Goal: Transaction & Acquisition: Purchase product/service

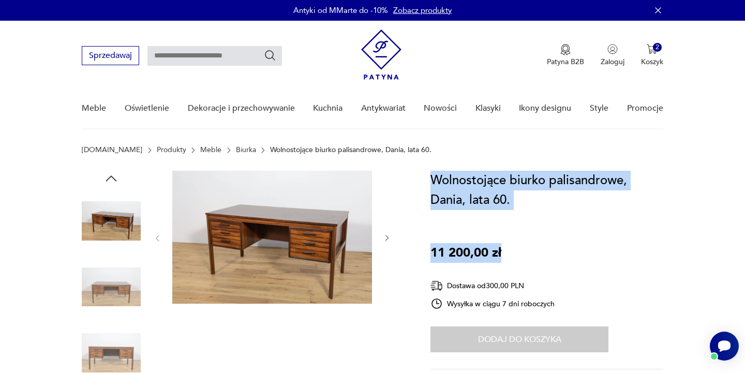
click at [296, 258] on img at bounding box center [272, 237] width 200 height 133
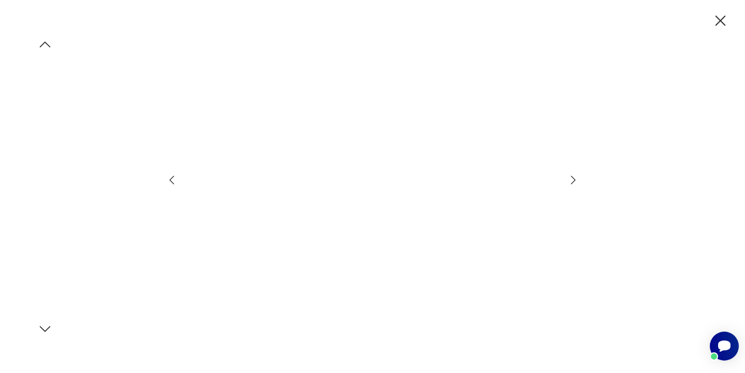
click at [31, 152] on img at bounding box center [45, 152] width 59 height 59
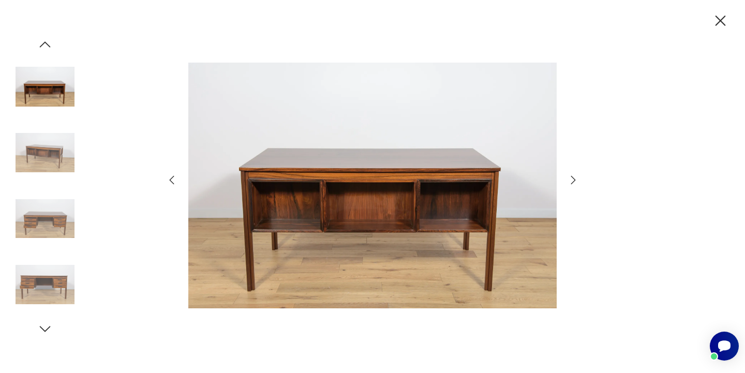
click at [44, 224] on img at bounding box center [45, 218] width 59 height 59
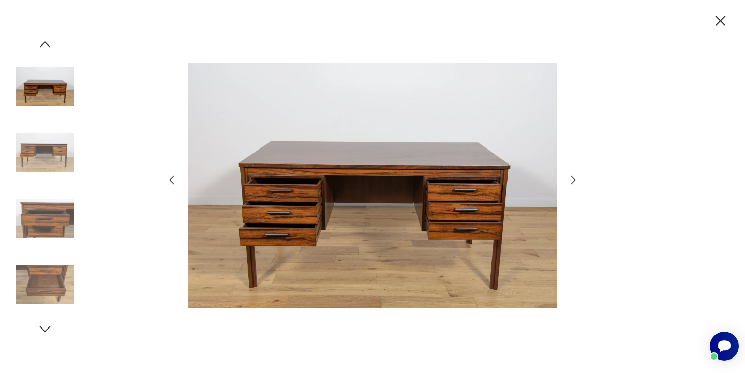
click at [350, 194] on img at bounding box center [372, 185] width 369 height 299
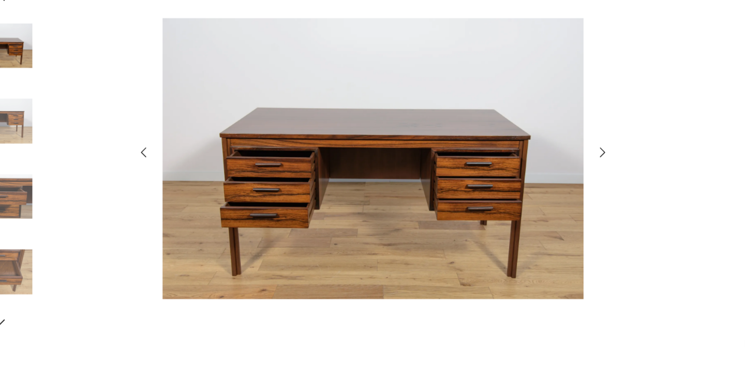
scroll to position [75, 0]
click at [567, 174] on icon "button" at bounding box center [573, 180] width 12 height 12
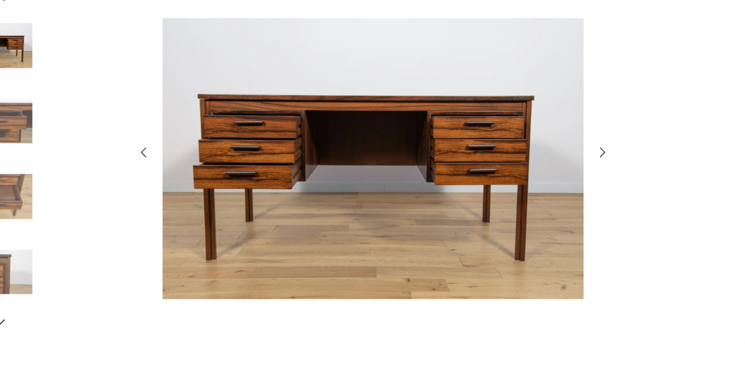
click at [567, 174] on icon "button" at bounding box center [573, 180] width 12 height 12
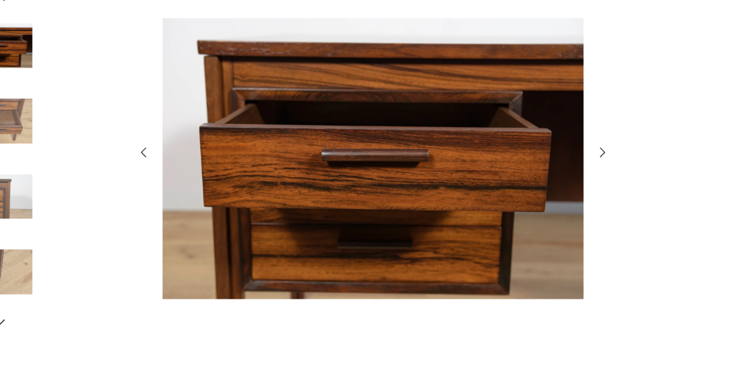
click at [567, 174] on icon "button" at bounding box center [573, 180] width 12 height 12
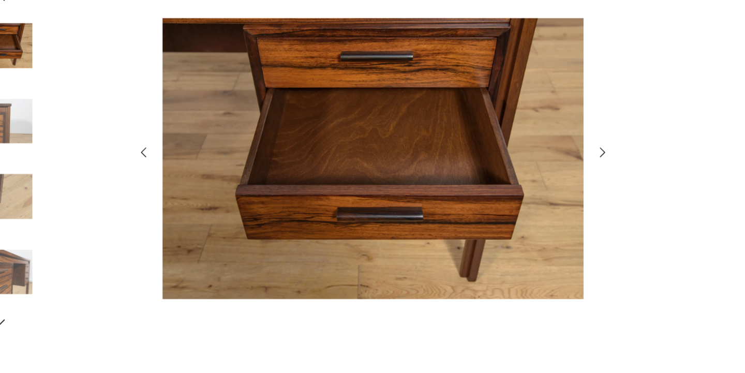
click at [567, 174] on icon "button" at bounding box center [573, 180] width 12 height 12
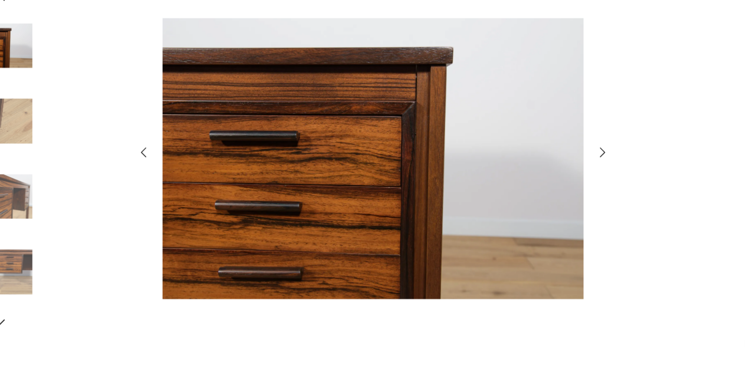
click at [567, 174] on icon "button" at bounding box center [573, 180] width 12 height 12
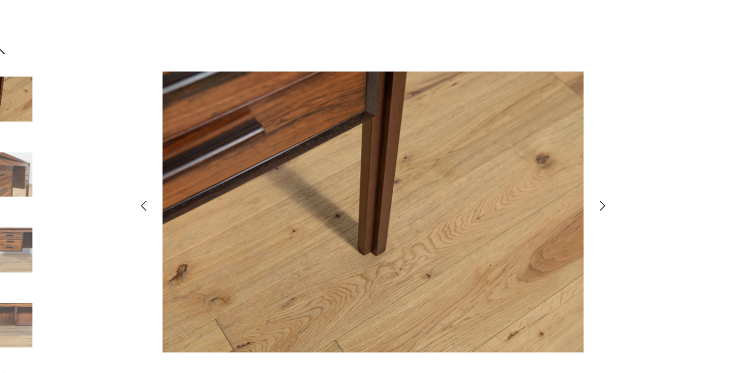
scroll to position [0, 0]
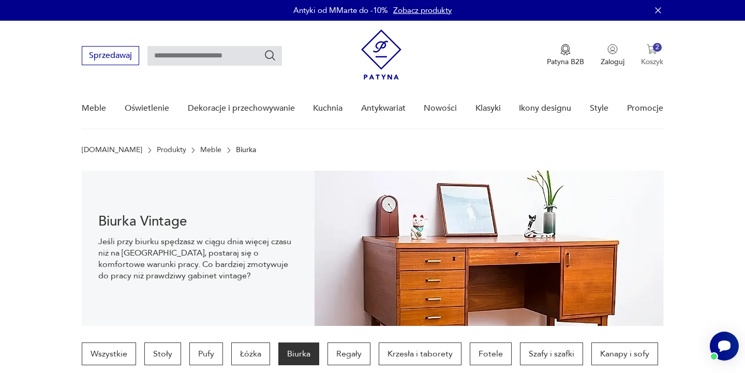
click at [653, 53] on img "button" at bounding box center [652, 49] width 10 height 10
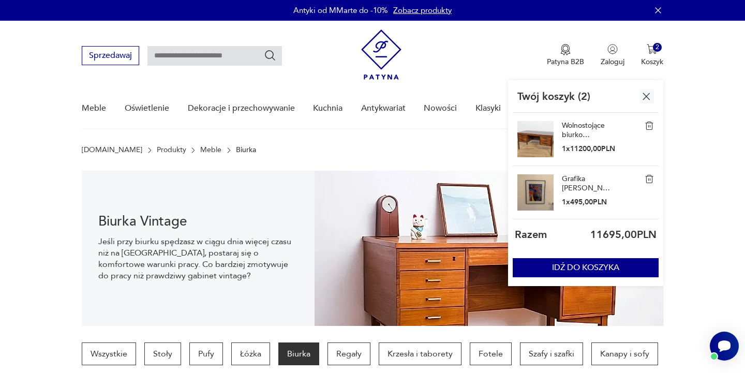
click at [528, 186] on img at bounding box center [536, 192] width 36 height 36
click at [541, 189] on img at bounding box center [536, 192] width 36 height 36
click at [589, 181] on link "Grafika [PERSON_NAME], VG Bild-Kunst, lata 90." at bounding box center [588, 183] width 52 height 19
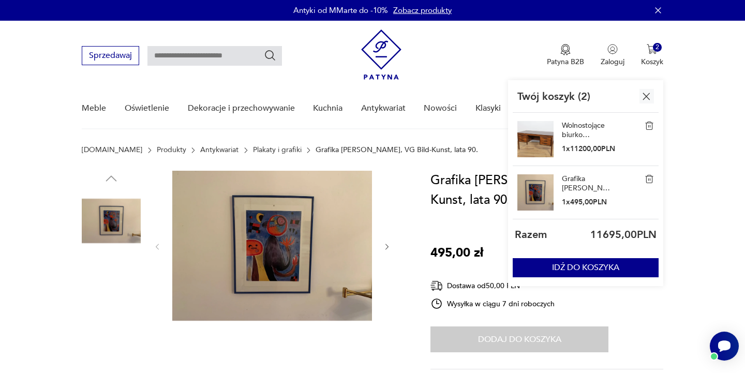
click at [285, 219] on img at bounding box center [272, 246] width 200 height 150
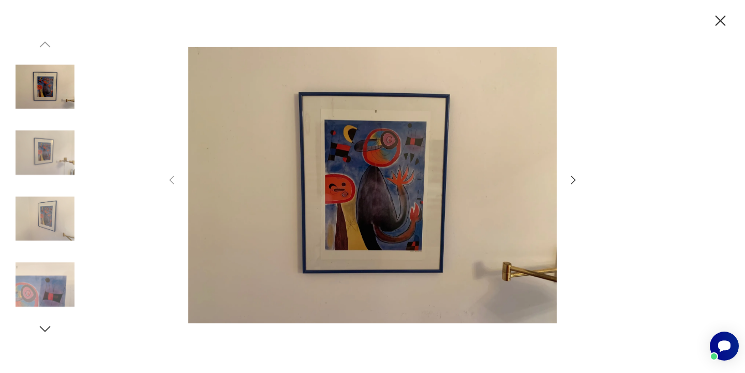
click at [721, 18] on icon "button" at bounding box center [721, 21] width 18 height 18
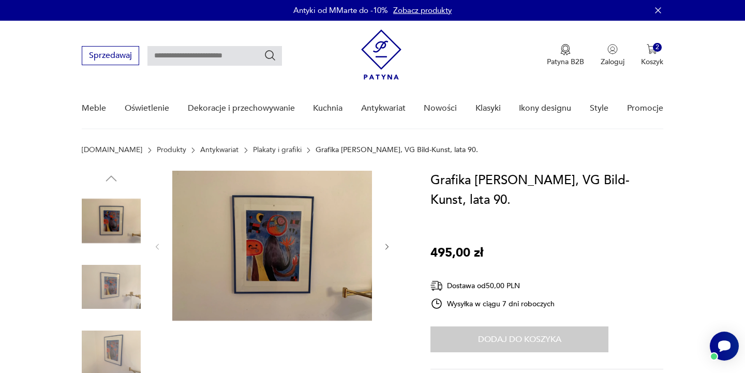
click at [453, 233] on div "Grafika [PERSON_NAME], VG Bild-Kunst, lata 90. 495,00 zł Dostawa od 50,00 PLN W…" at bounding box center [547, 311] width 232 height 280
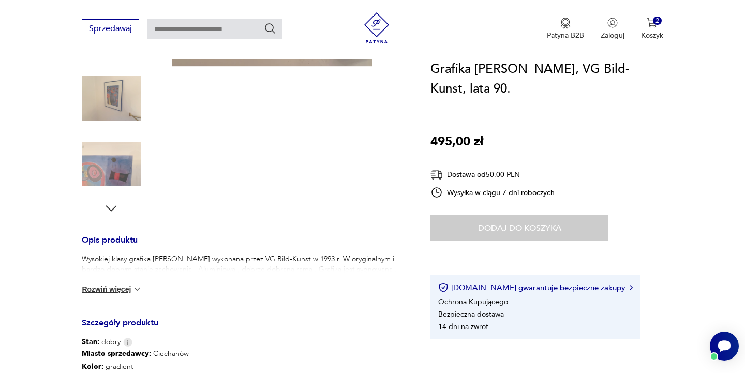
scroll to position [258, 0]
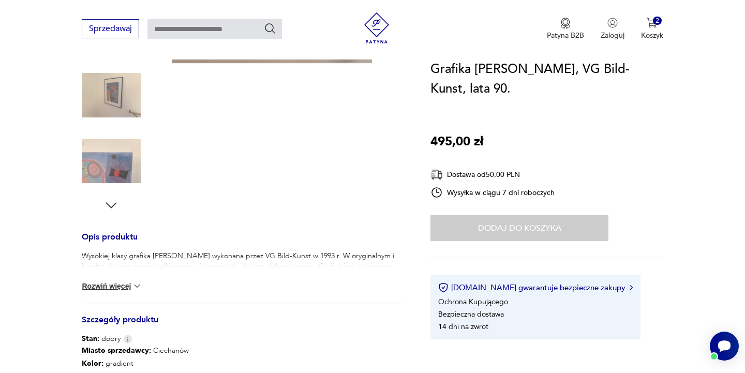
click at [109, 288] on button "Rozwiń więcej" at bounding box center [112, 286] width 60 height 10
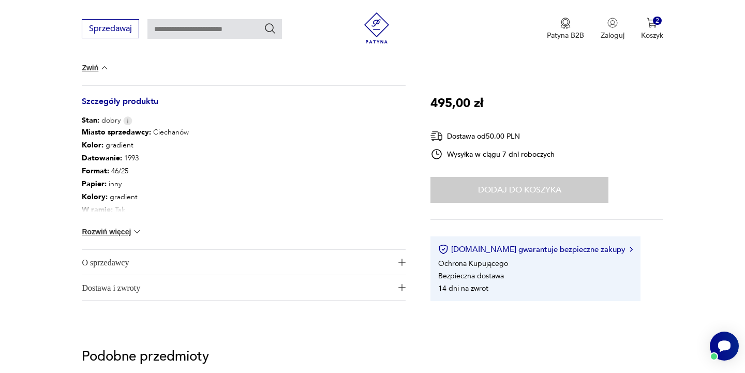
scroll to position [479, 0]
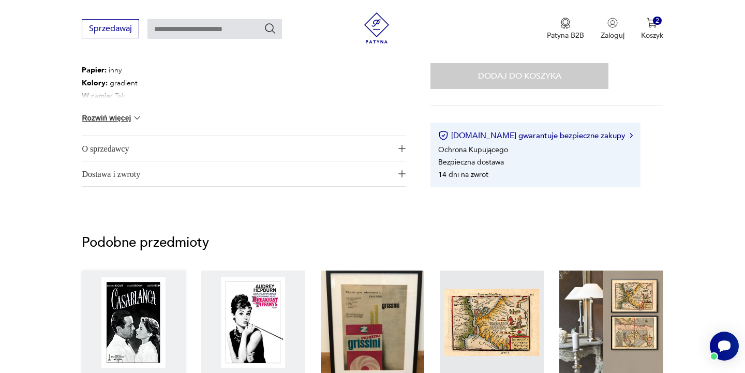
click at [109, 288] on link "Plakat filmowy Casablanca – reprint 55,00 zł" at bounding box center [134, 359] width 104 height 176
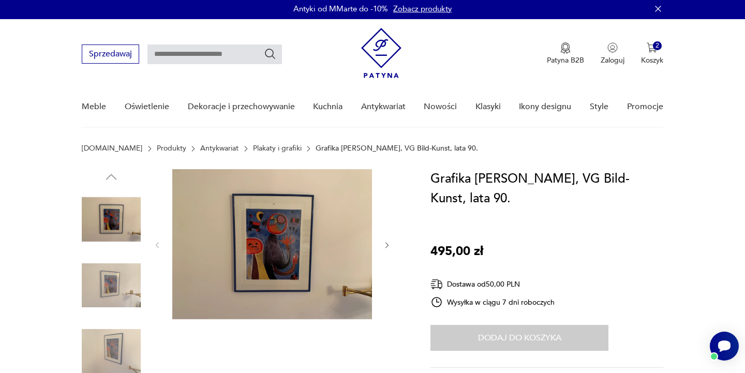
scroll to position [0, 0]
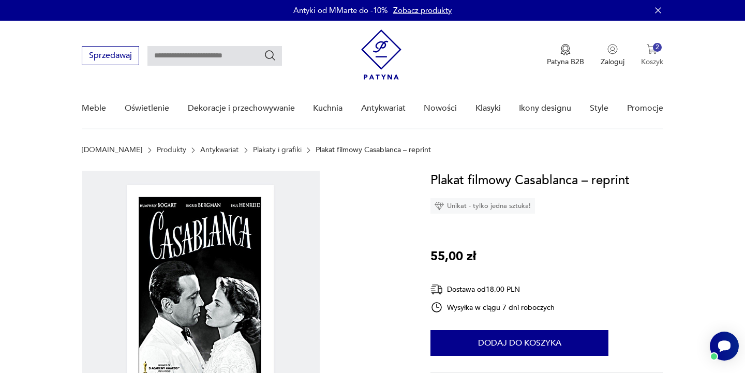
click at [652, 57] on p "Koszyk" at bounding box center [652, 62] width 22 height 10
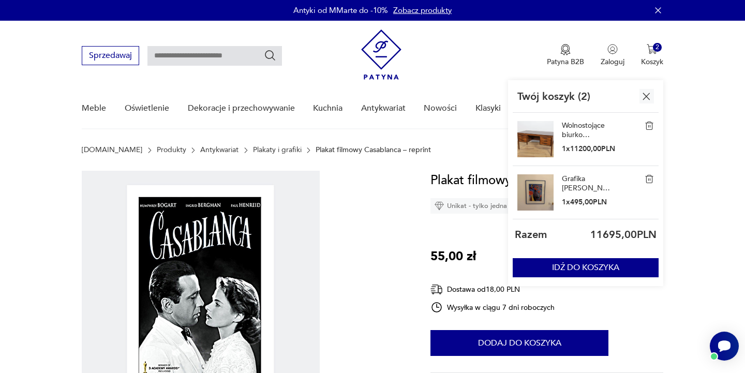
click at [535, 189] on img at bounding box center [536, 192] width 36 height 36
click at [543, 189] on img at bounding box center [536, 192] width 36 height 36
click at [589, 184] on link "Grafika [PERSON_NAME], VG Bild-Kunst, lata 90." at bounding box center [588, 183] width 52 height 19
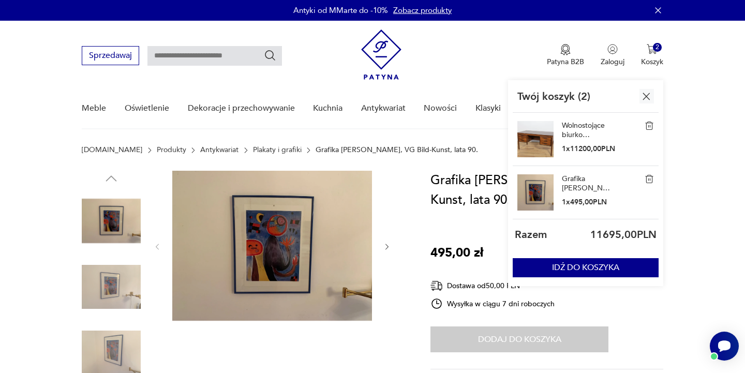
click at [298, 238] on img at bounding box center [272, 246] width 200 height 150
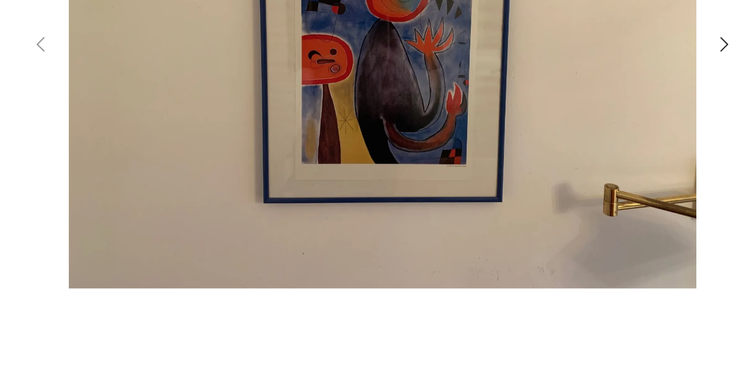
scroll to position [168, 0]
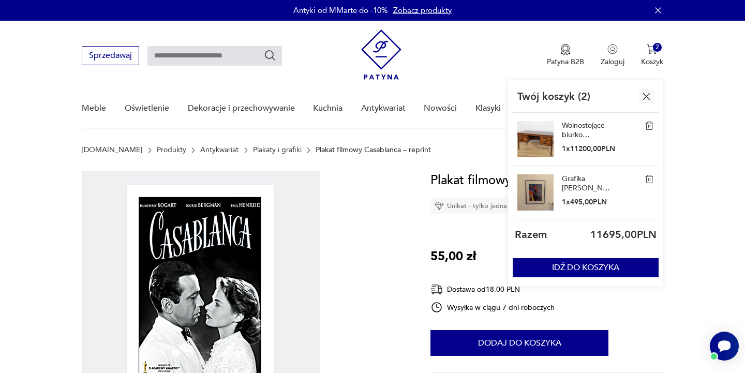
click at [581, 203] on p "1 x 495,00 PLN" at bounding box center [588, 202] width 52 height 10
click at [546, 195] on img at bounding box center [536, 192] width 36 height 36
click at [569, 179] on link "Grafika [PERSON_NAME], VG Bild-Kunst, lata 90." at bounding box center [588, 183] width 52 height 19
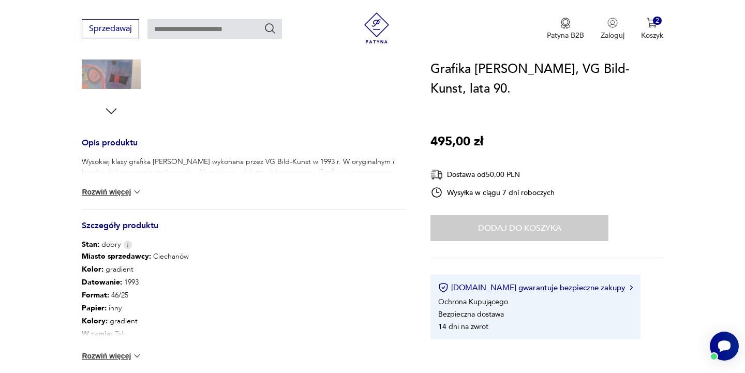
scroll to position [382, 0]
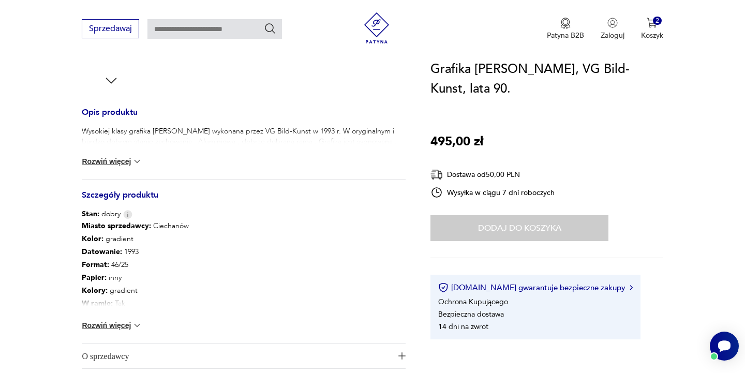
click at [138, 161] on img at bounding box center [137, 161] width 10 height 10
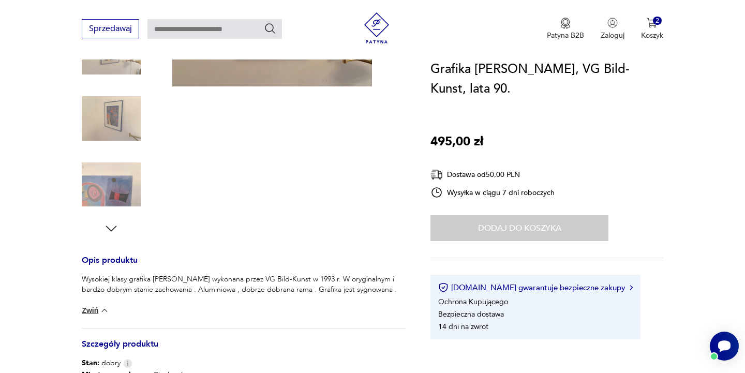
scroll to position [238, 0]
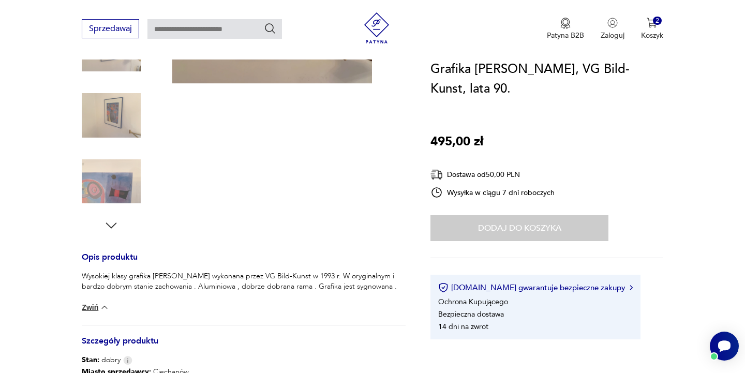
click at [117, 182] on img at bounding box center [111, 181] width 59 height 59
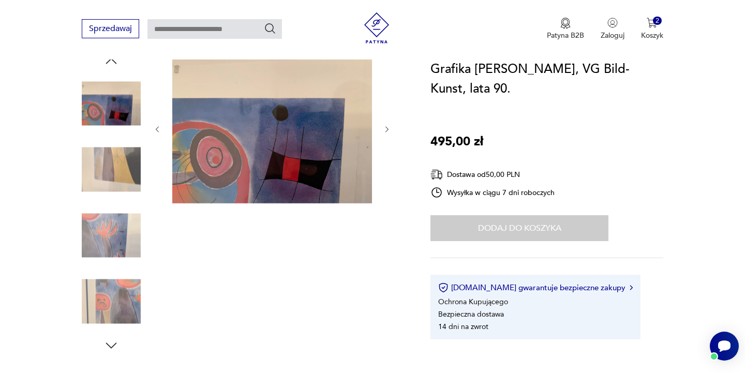
scroll to position [110, 0]
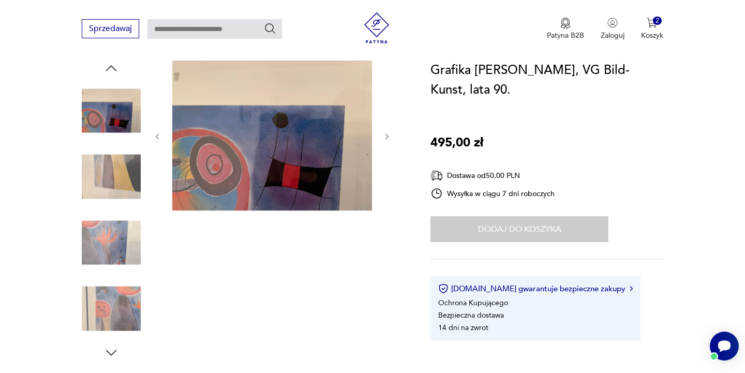
click at [106, 176] on img at bounding box center [111, 177] width 59 height 59
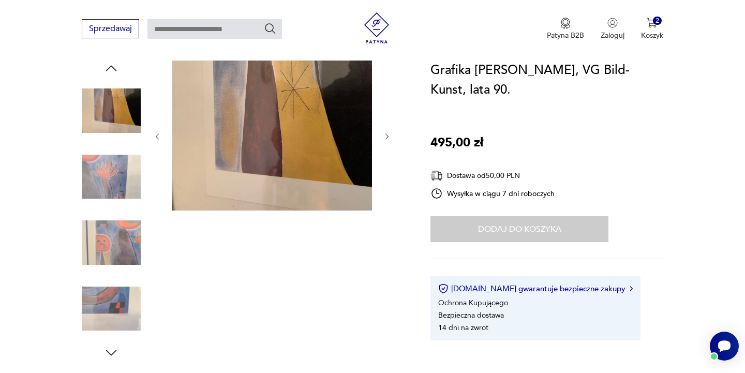
click at [114, 108] on img at bounding box center [111, 110] width 59 height 59
click at [108, 248] on img at bounding box center [111, 242] width 59 height 59
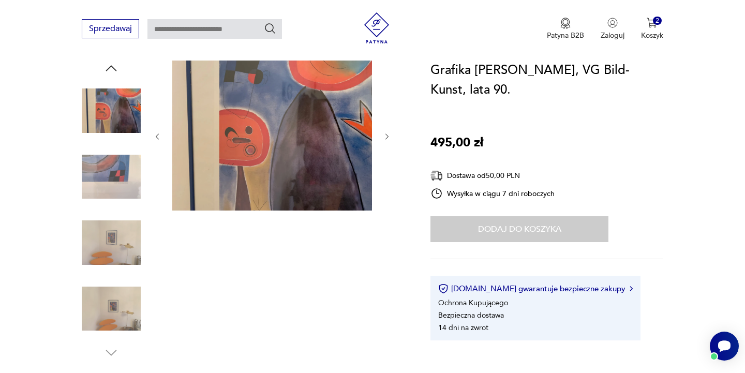
click at [105, 306] on img at bounding box center [111, 308] width 59 height 59
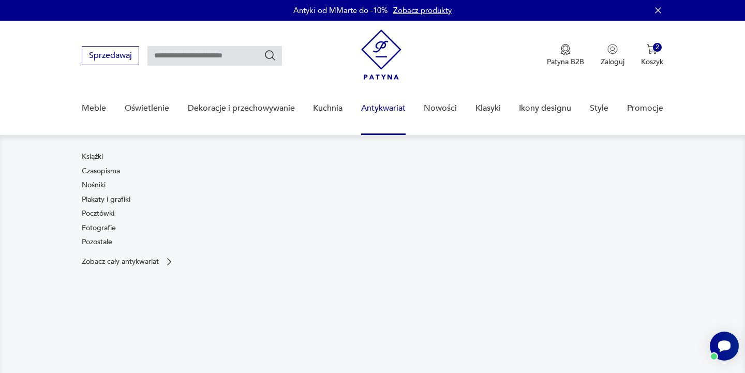
scroll to position [0, 0]
